Goal: Task Accomplishment & Management: Use online tool/utility

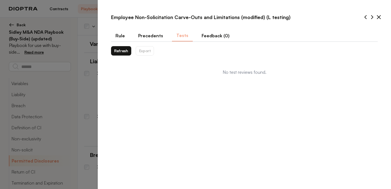
select select "**********"
click at [121, 48] on button "Refresh" at bounding box center [121, 50] width 20 height 9
click at [118, 52] on button "Refresh" at bounding box center [121, 50] width 20 height 9
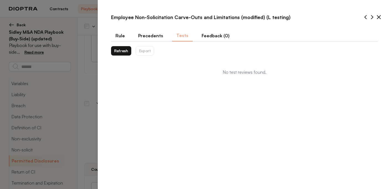
click at [379, 17] on icon at bounding box center [378, 17] width 3 height 3
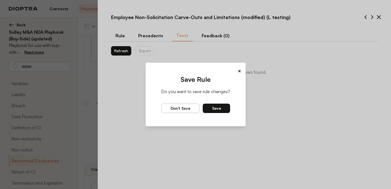
click at [210, 108] on button "Save" at bounding box center [216, 108] width 27 height 9
type textarea "*"
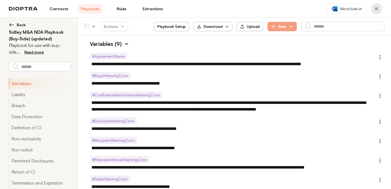
click at [128, 45] on img at bounding box center [127, 44] width 6 height 6
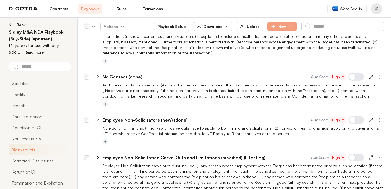
scroll to position [654, 0]
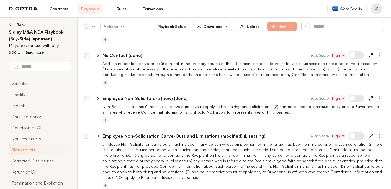
click at [370, 134] on icon at bounding box center [370, 136] width 5 height 5
type textarea "*"
select select "**********"
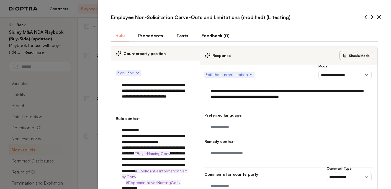
scroll to position [149, 0]
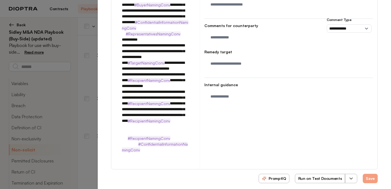
click at [349, 176] on icon "button" at bounding box center [351, 179] width 6 height 6
click at [240, 36] on textarea at bounding box center [289, 39] width 162 height 14
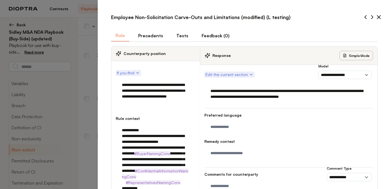
click at [180, 34] on button "Tests" at bounding box center [182, 36] width 21 height 12
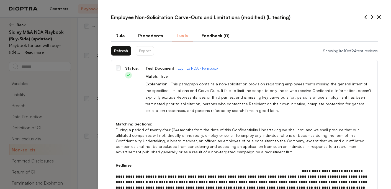
click at [120, 52] on button "Refresh" at bounding box center [121, 50] width 20 height 9
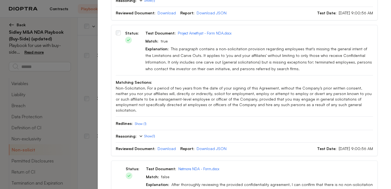
scroll to position [842, 0]
click at [140, 122] on button "Show (1)" at bounding box center [141, 124] width 12 height 4
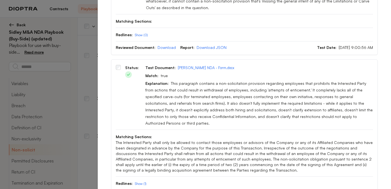
scroll to position [1132, 0]
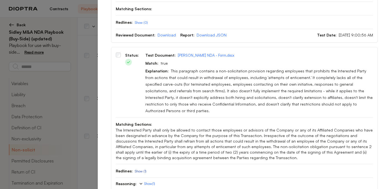
click at [140, 169] on button "Show (1)" at bounding box center [141, 171] width 12 height 4
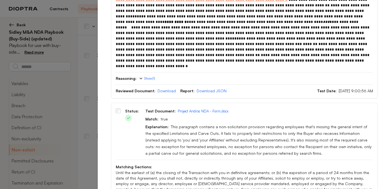
scroll to position [1384, 0]
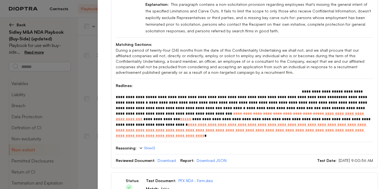
scroll to position [0, 0]
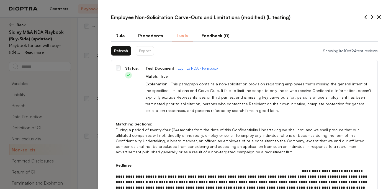
click at [378, 17] on icon at bounding box center [378, 17] width 7 height 7
type textarea "*"
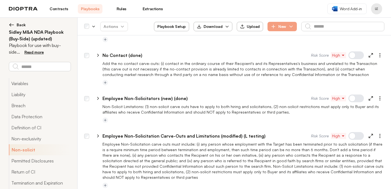
click at [253, 133] on p "Employee Non-Solicitation Carve-Outs and Limitations (modified) (L testing)" at bounding box center [183, 136] width 163 height 7
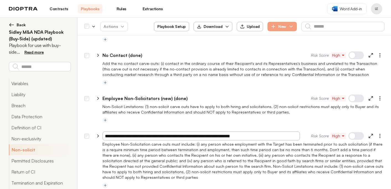
drag, startPoint x: 248, startPoint y: 127, endPoint x: 233, endPoint y: 126, distance: 15.0
click at [233, 132] on input "**********" at bounding box center [200, 136] width 197 height 9
type input "**********"
click at [258, 117] on div at bounding box center [243, 120] width 282 height 7
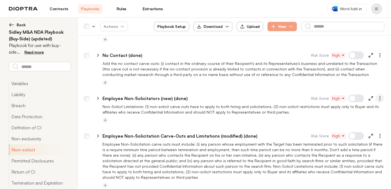
click at [383, 94] on button "button" at bounding box center [379, 98] width 9 height 9
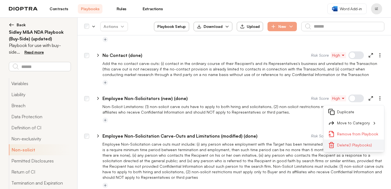
click at [355, 140] on button "Delete (1 Playbooks)" at bounding box center [354, 145] width 60 height 11
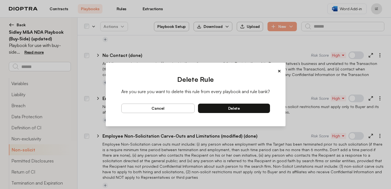
click at [243, 109] on button "delete" at bounding box center [234, 108] width 72 height 9
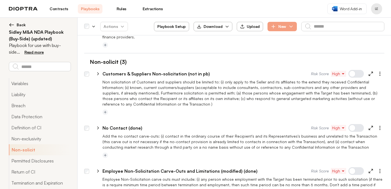
scroll to position [581, 0]
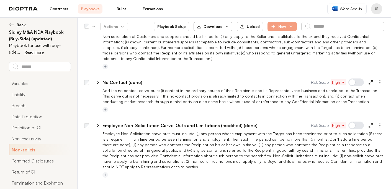
type textarea "*"
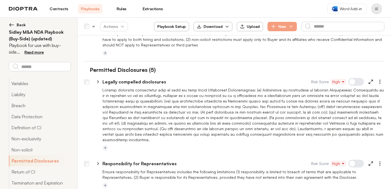
scroll to position [744, 0]
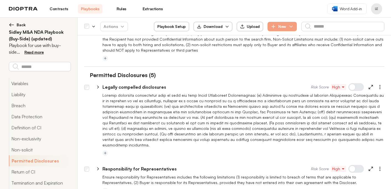
click at [161, 84] on p "Legally compelled disclosures" at bounding box center [134, 87] width 64 height 7
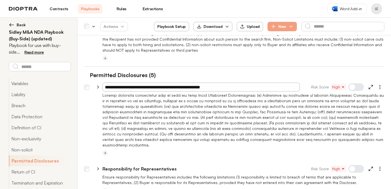
type input "**********"
click at [157, 114] on p at bounding box center [243, 120] width 282 height 55
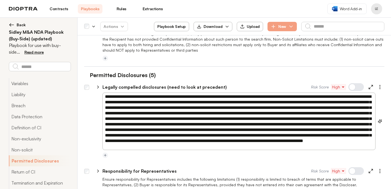
type textarea "*"
click at [93, 101] on div at bounding box center [234, 126] width 300 height 66
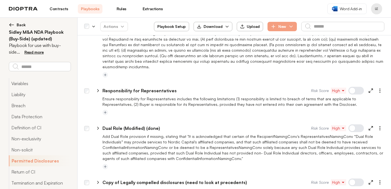
scroll to position [817, 0]
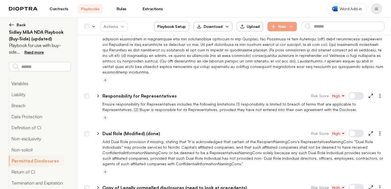
click at [159, 93] on p "Responsibility for Representatives" at bounding box center [139, 96] width 74 height 7
click at [179, 92] on input "**********" at bounding box center [200, 96] width 197 height 9
type input "**********"
click at [286, 102] on p "Ensure responsibility for Representatives includes the following limitations (1…" at bounding box center [243, 107] width 282 height 11
type textarea "*"
